Goal: Find specific page/section: Find specific page/section

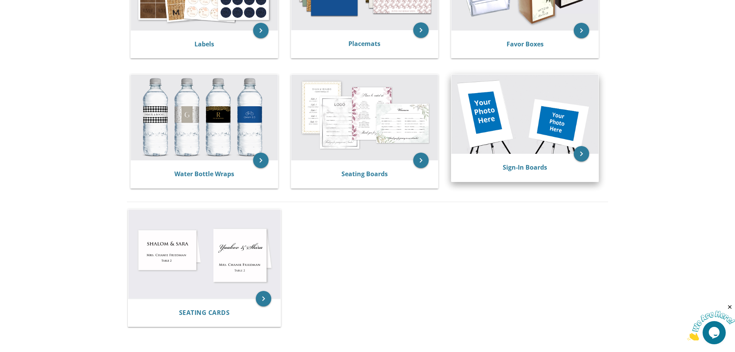
scroll to position [309, 0]
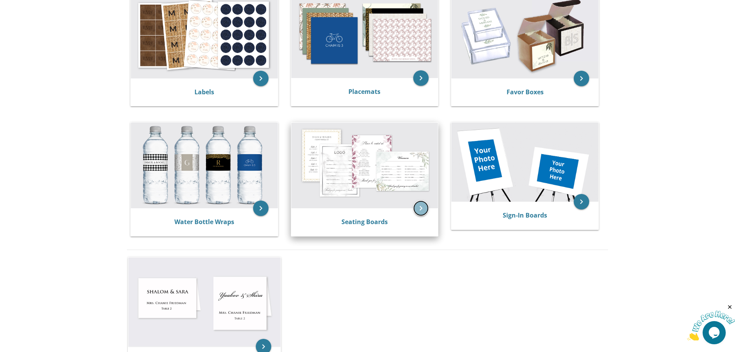
click at [422, 210] on icon "keyboard_arrow_right" at bounding box center [420, 207] width 15 height 15
click at [388, 215] on div "Seating Boards" at bounding box center [364, 222] width 147 height 28
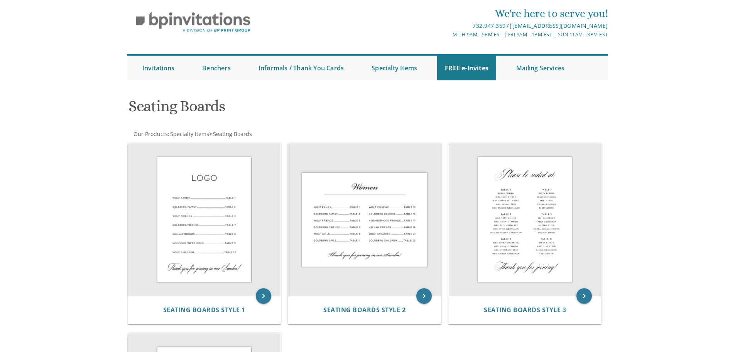
scroll to position [39, 0]
